Goal: Information Seeking & Learning: Find specific fact

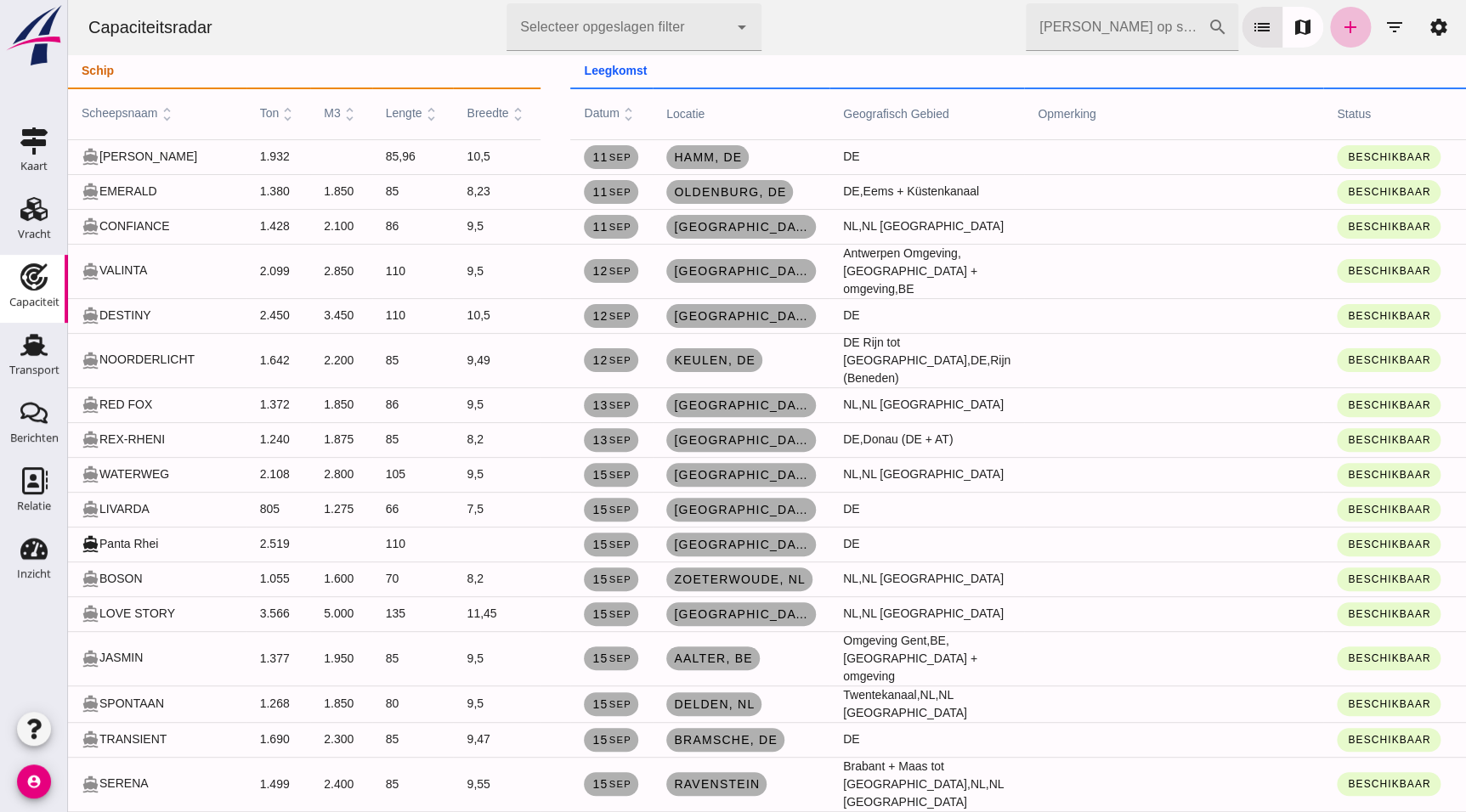
click at [1138, 12] on input "[PERSON_NAME] op scheepsnaam" at bounding box center [1117, 27] width 182 height 48
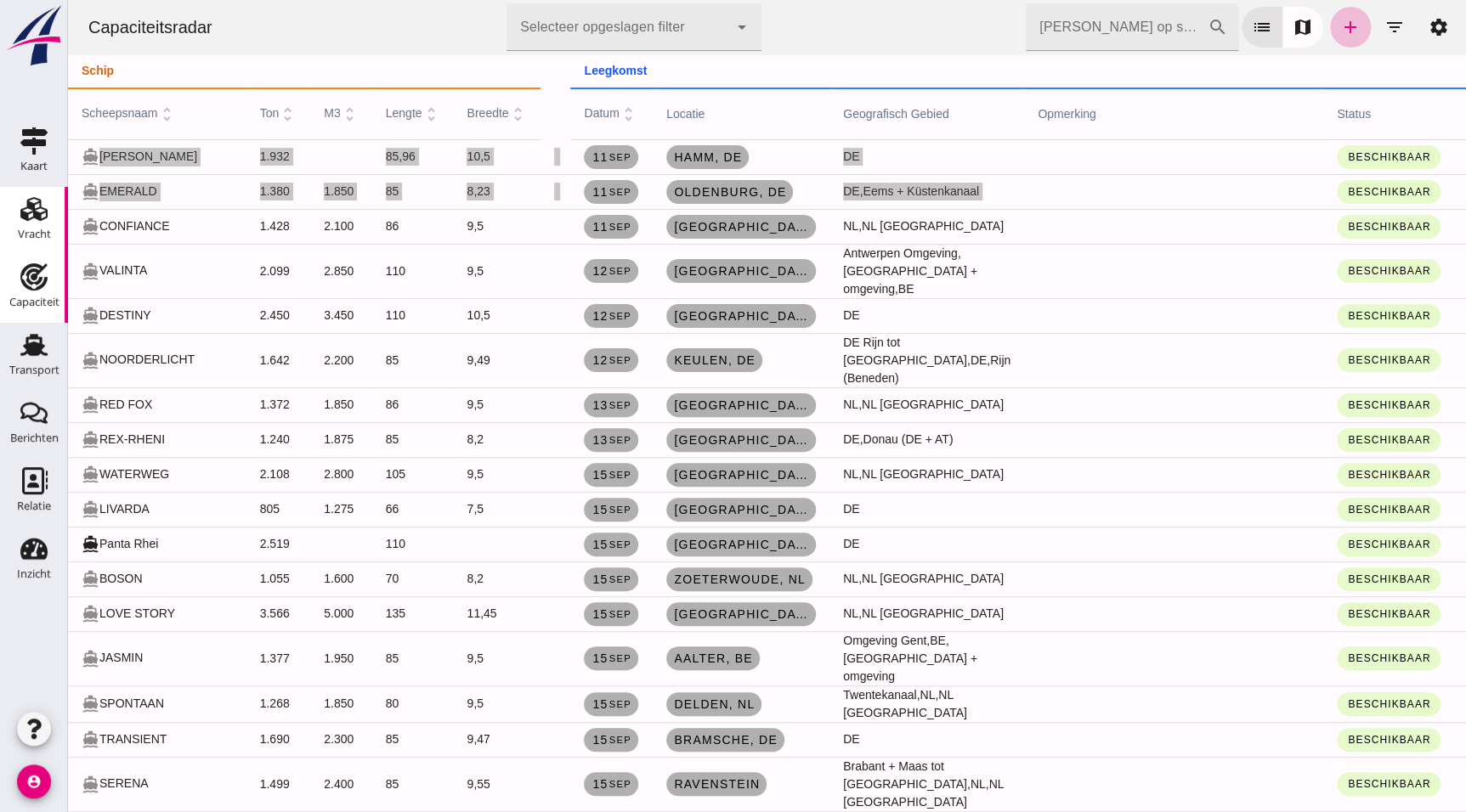
click at [59, 212] on link "Vracht Vracht" at bounding box center [33, 221] width 68 height 68
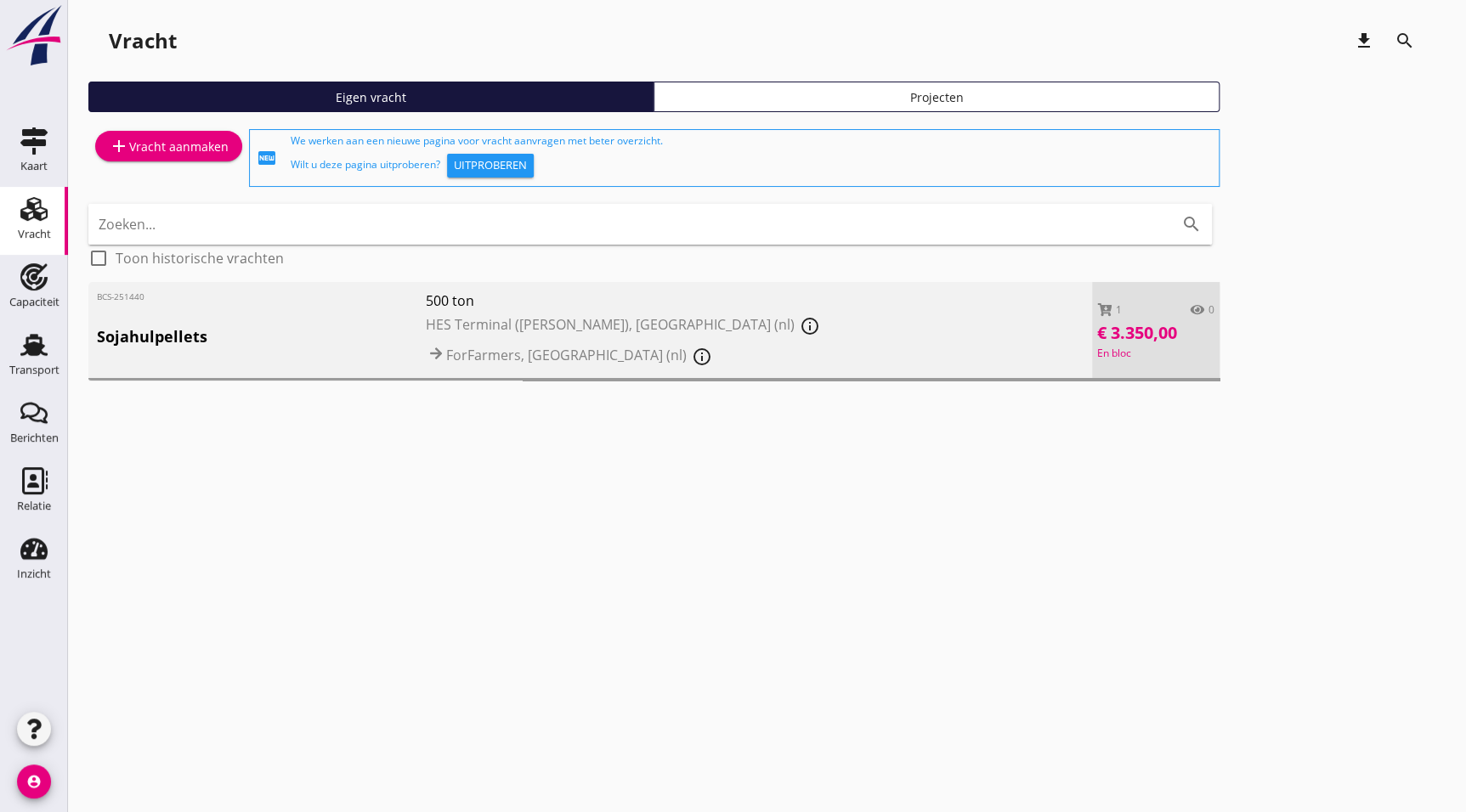
click at [142, 233] on input "Zoeken..." at bounding box center [626, 224] width 1055 height 27
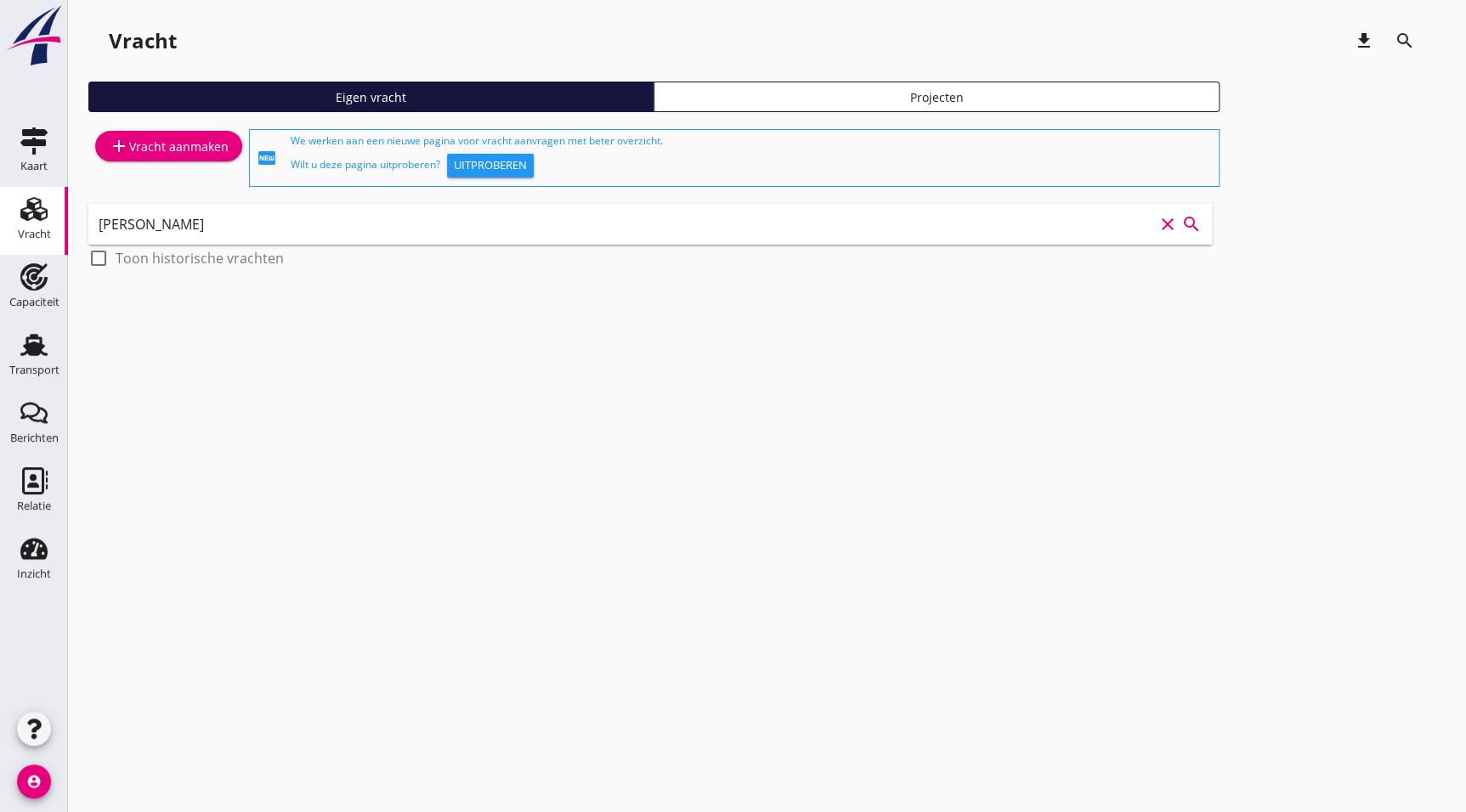
type input "[PERSON_NAME]"
click at [49, 349] on div "Transport" at bounding box center [33, 345] width 41 height 27
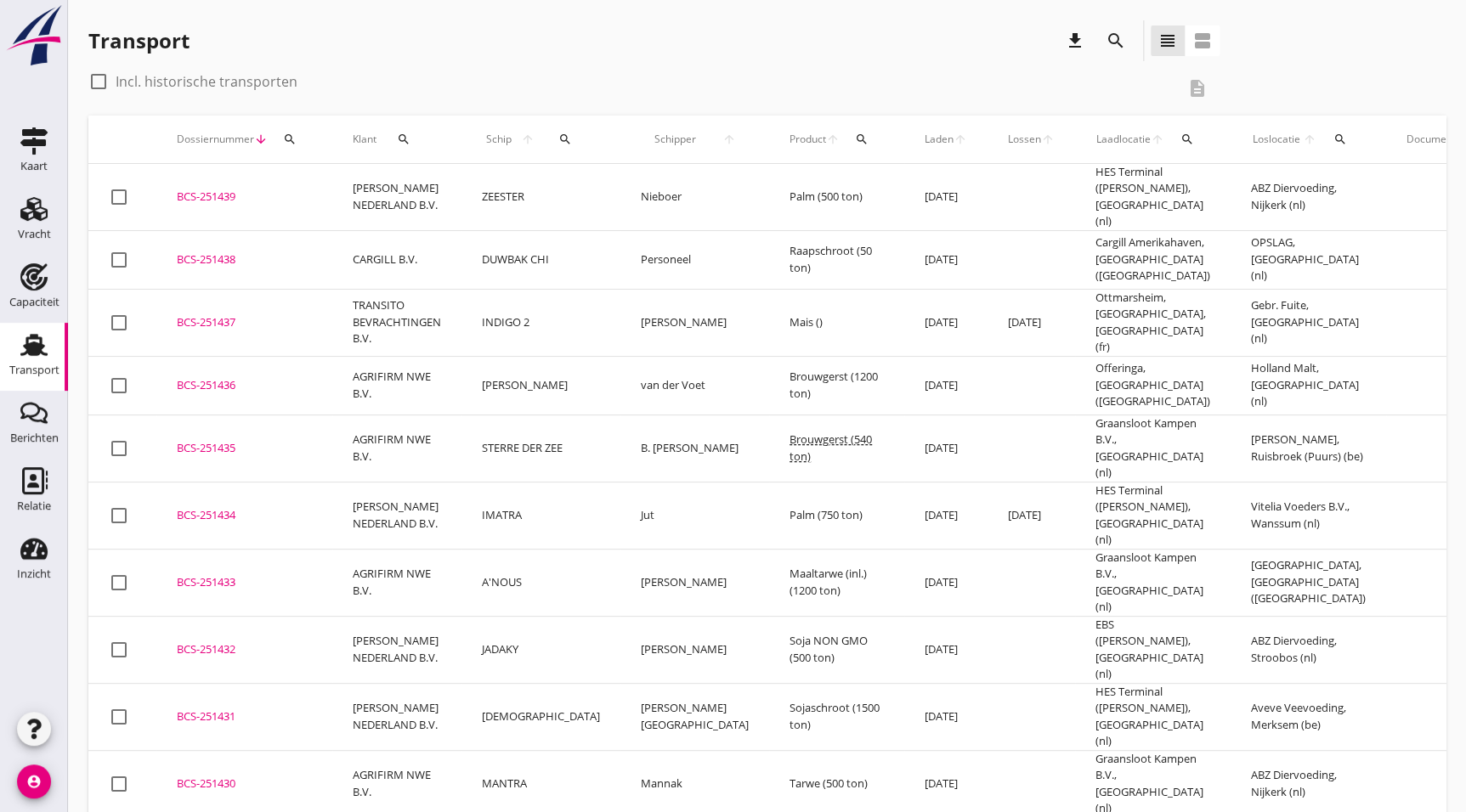
click at [1109, 40] on icon "search" at bounding box center [1116, 41] width 21 height 21
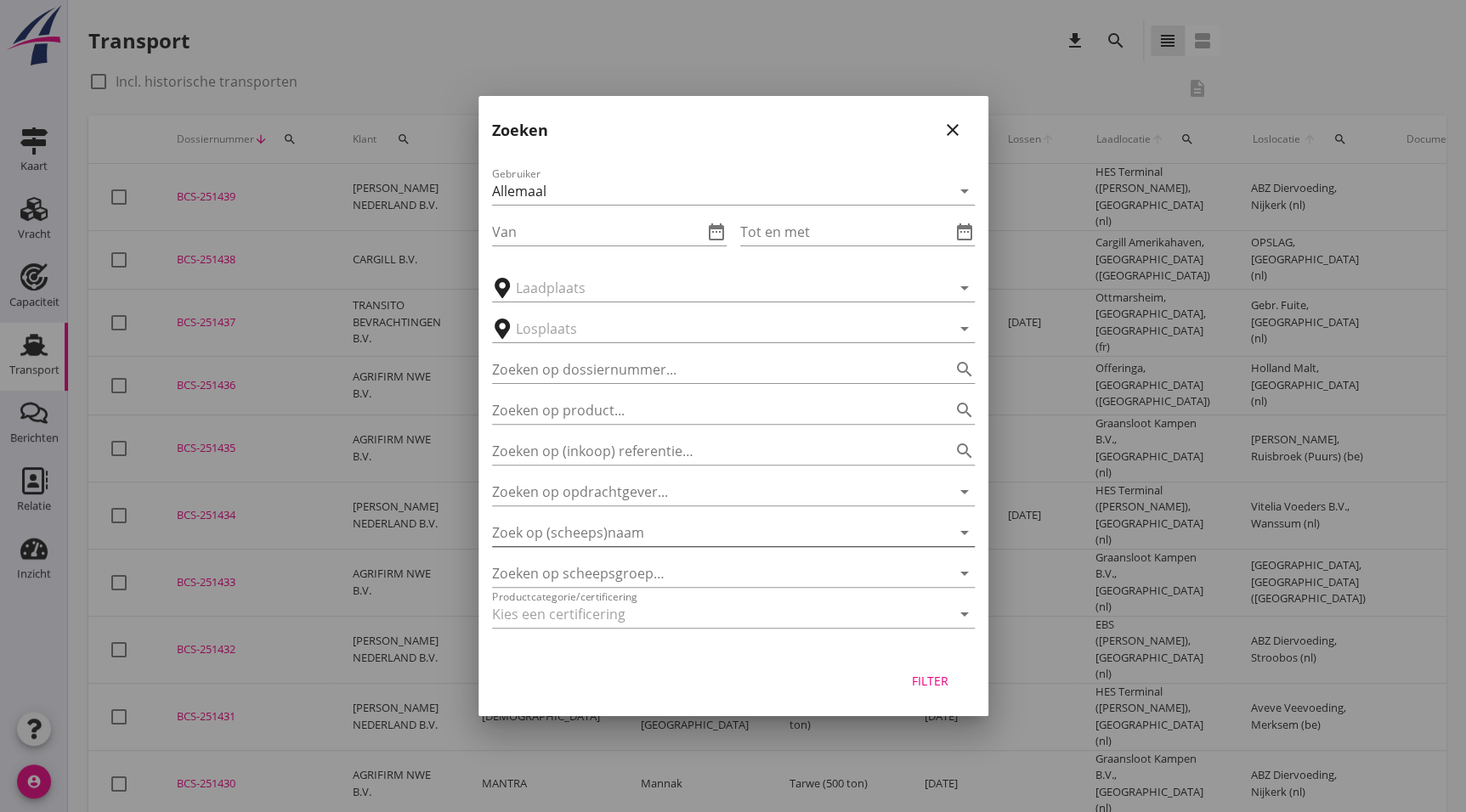
click at [638, 521] on input "Zoek op (scheeps)naam" at bounding box center [709, 533] width 435 height 27
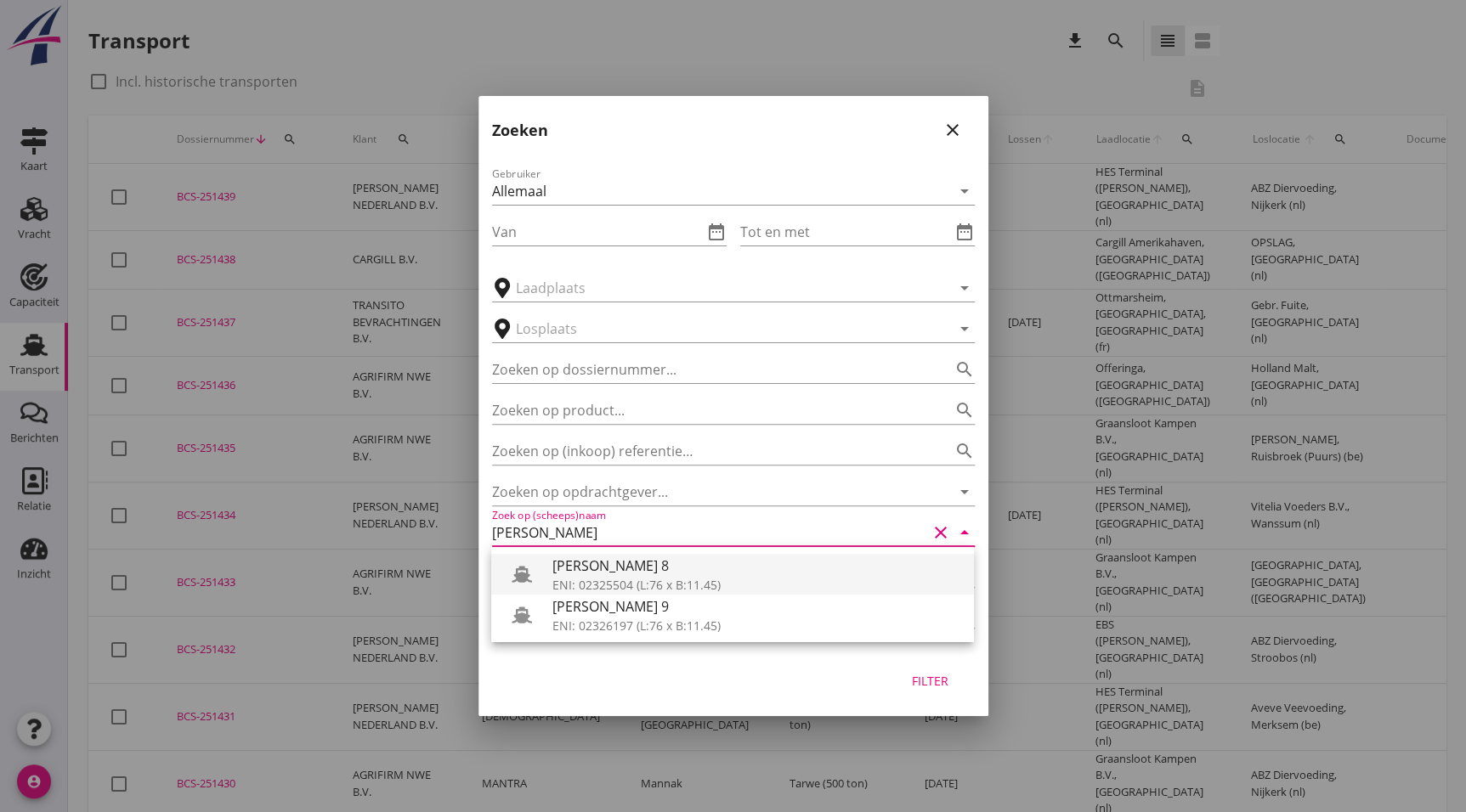
click at [712, 574] on div "[PERSON_NAME] 8" at bounding box center [756, 565] width 408 height 21
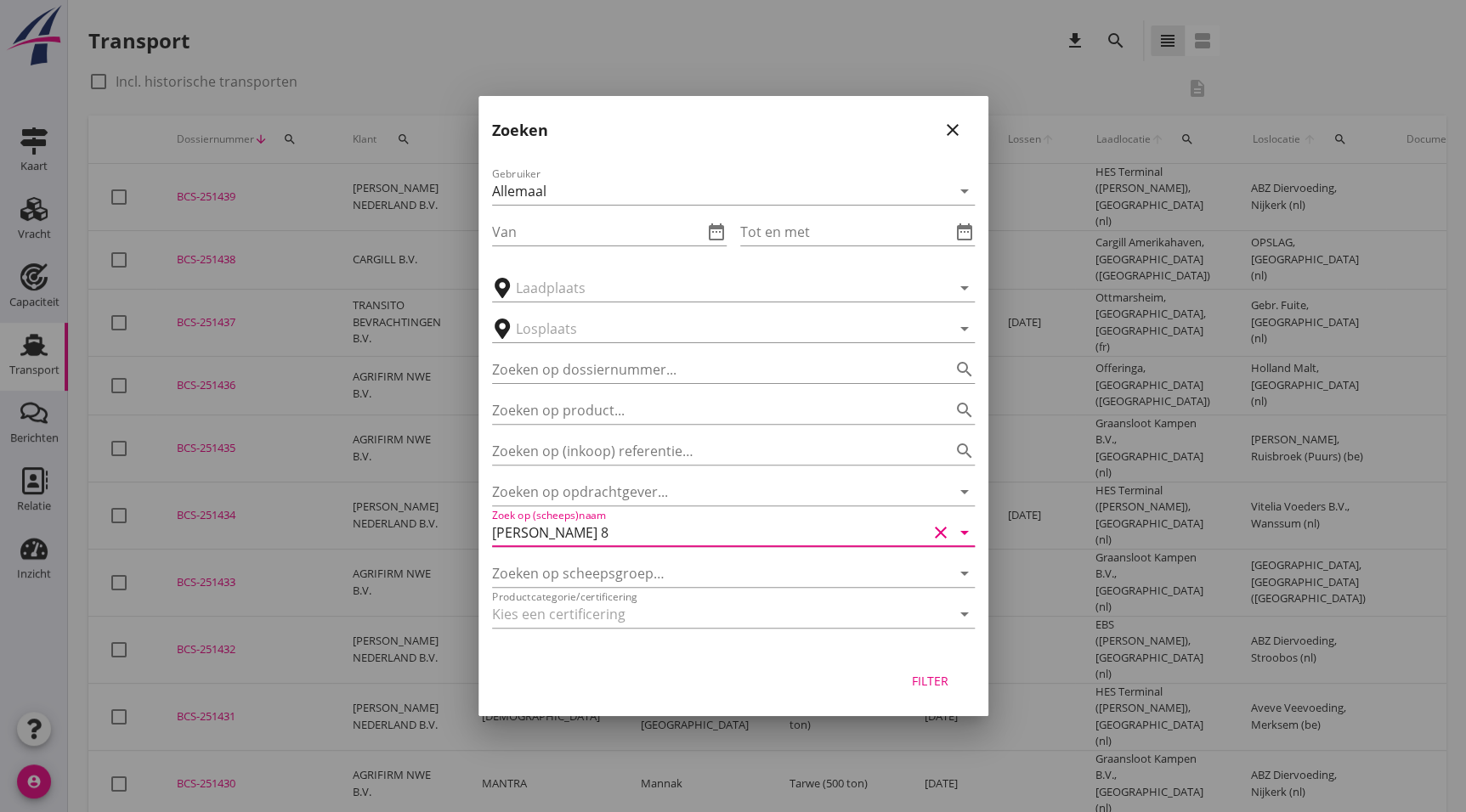
click at [922, 675] on div "Filter" at bounding box center [930, 681] width 48 height 18
type input "[PERSON_NAME] 8"
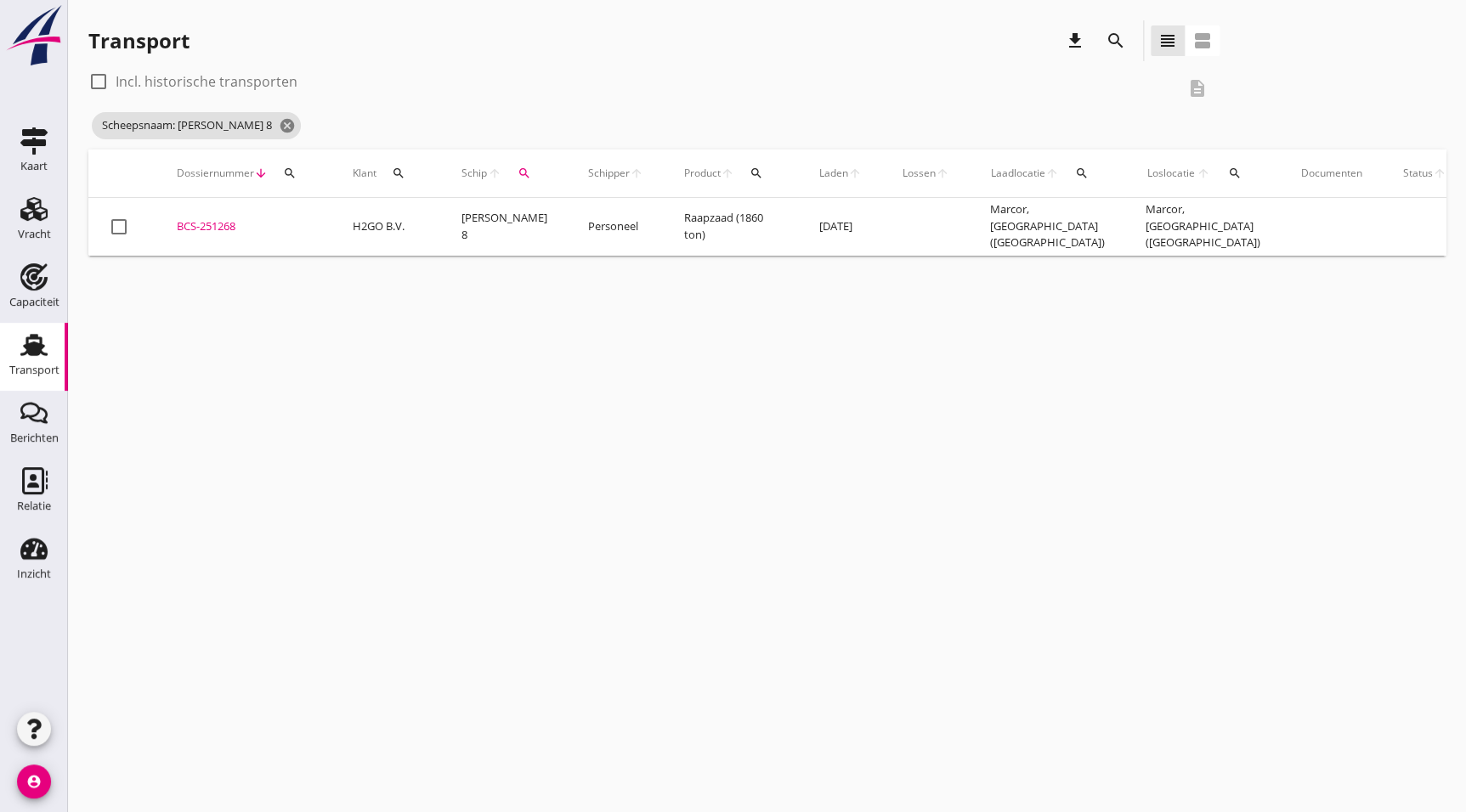
click at [213, 232] on div "BCS-251268" at bounding box center [244, 227] width 135 height 17
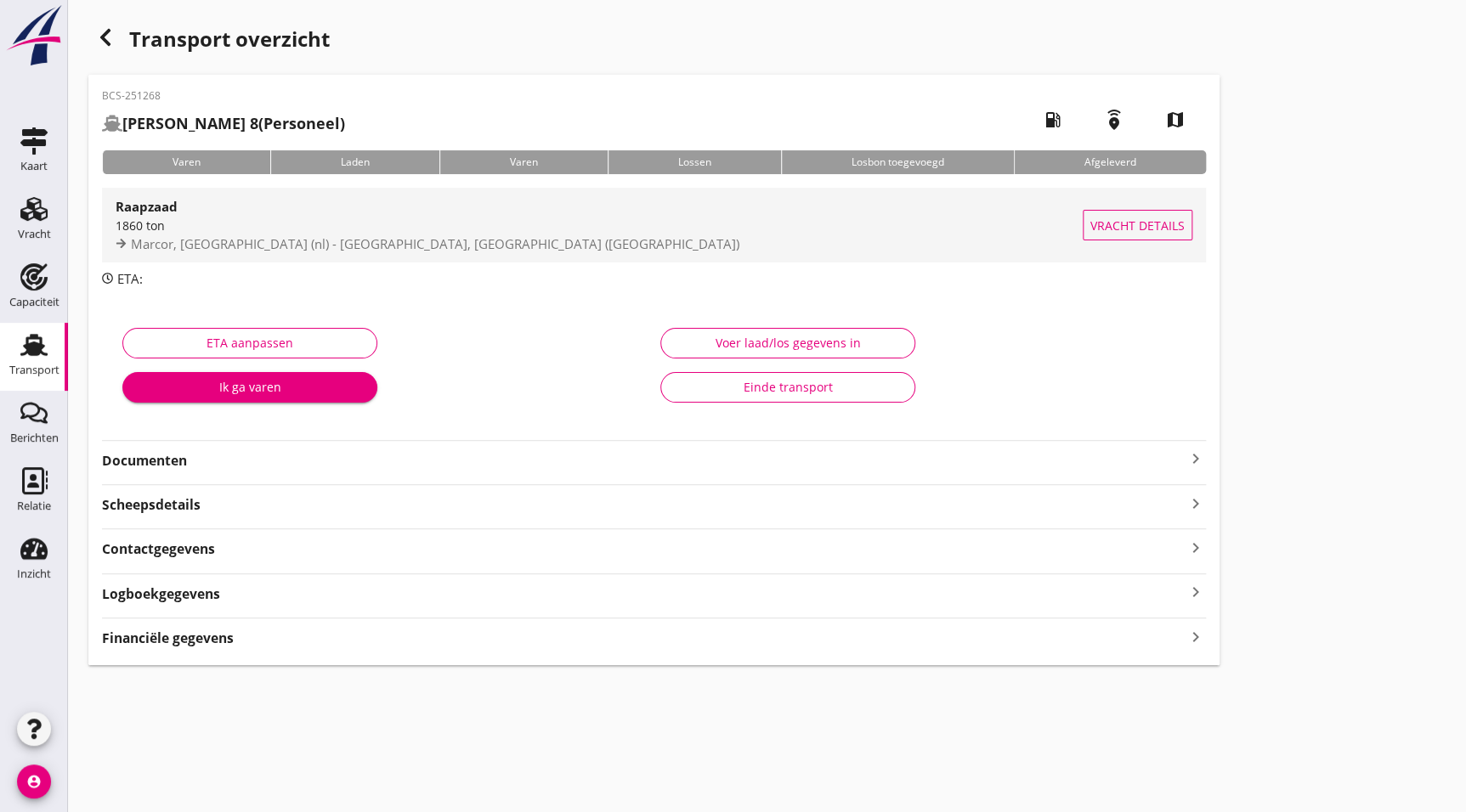
click at [242, 226] on div "1860 ton" at bounding box center [599, 226] width 967 height 18
